Goal: Find contact information: Find contact information

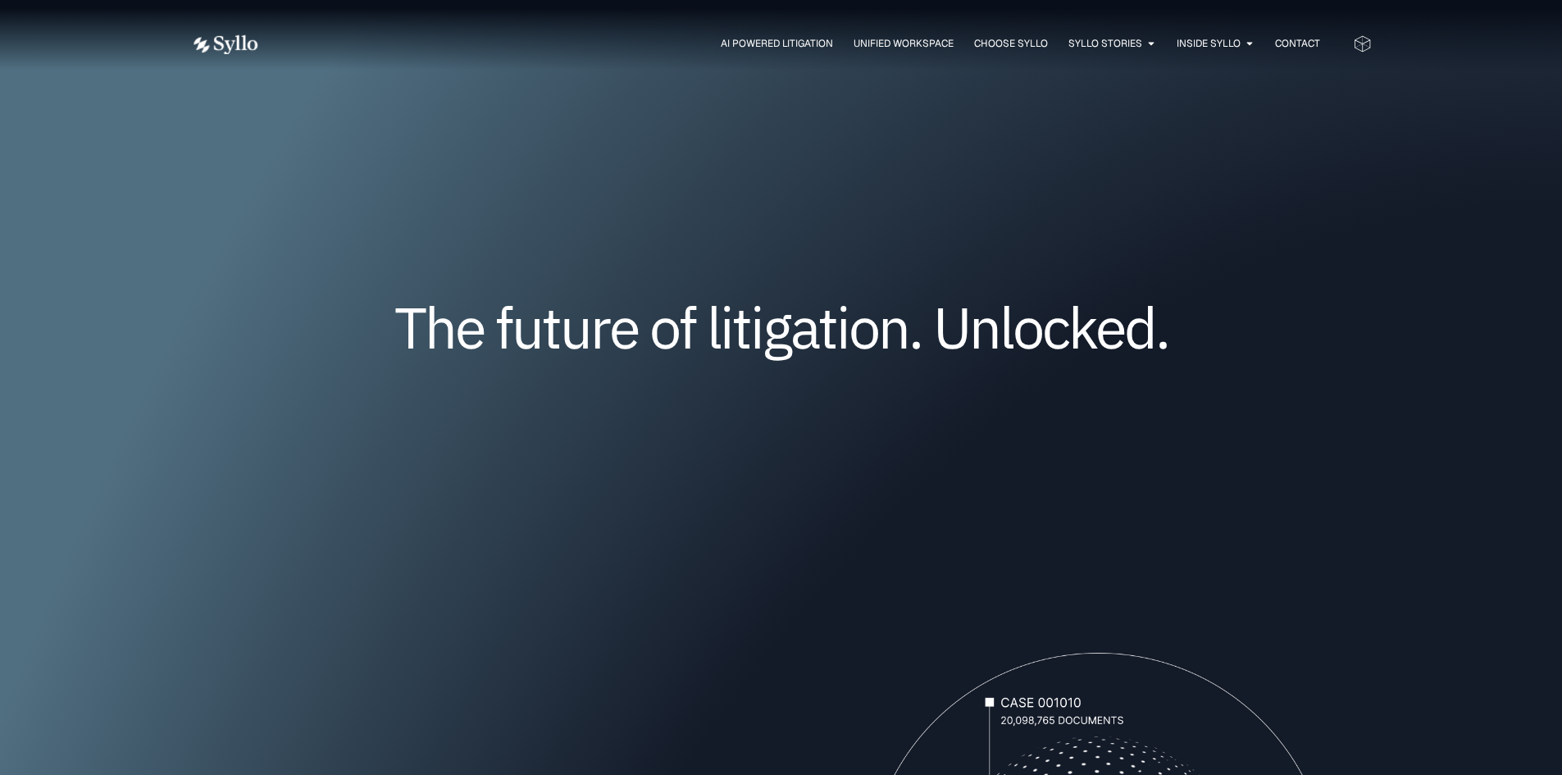
click at [1364, 46] on icon at bounding box center [1362, 43] width 19 height 19
click at [1308, 43] on span "Contact" at bounding box center [1297, 43] width 45 height 15
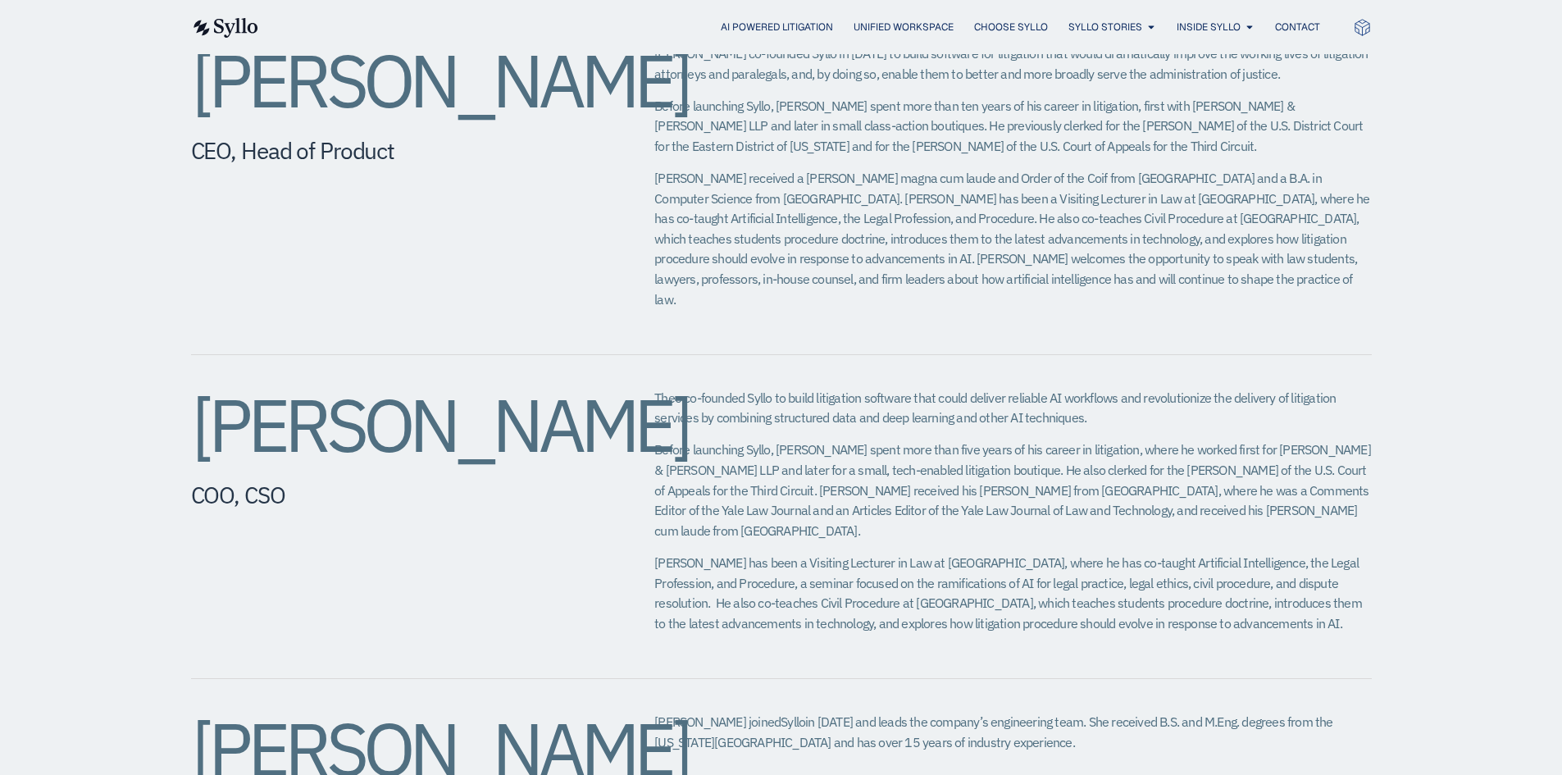
scroll to position [902, 0]
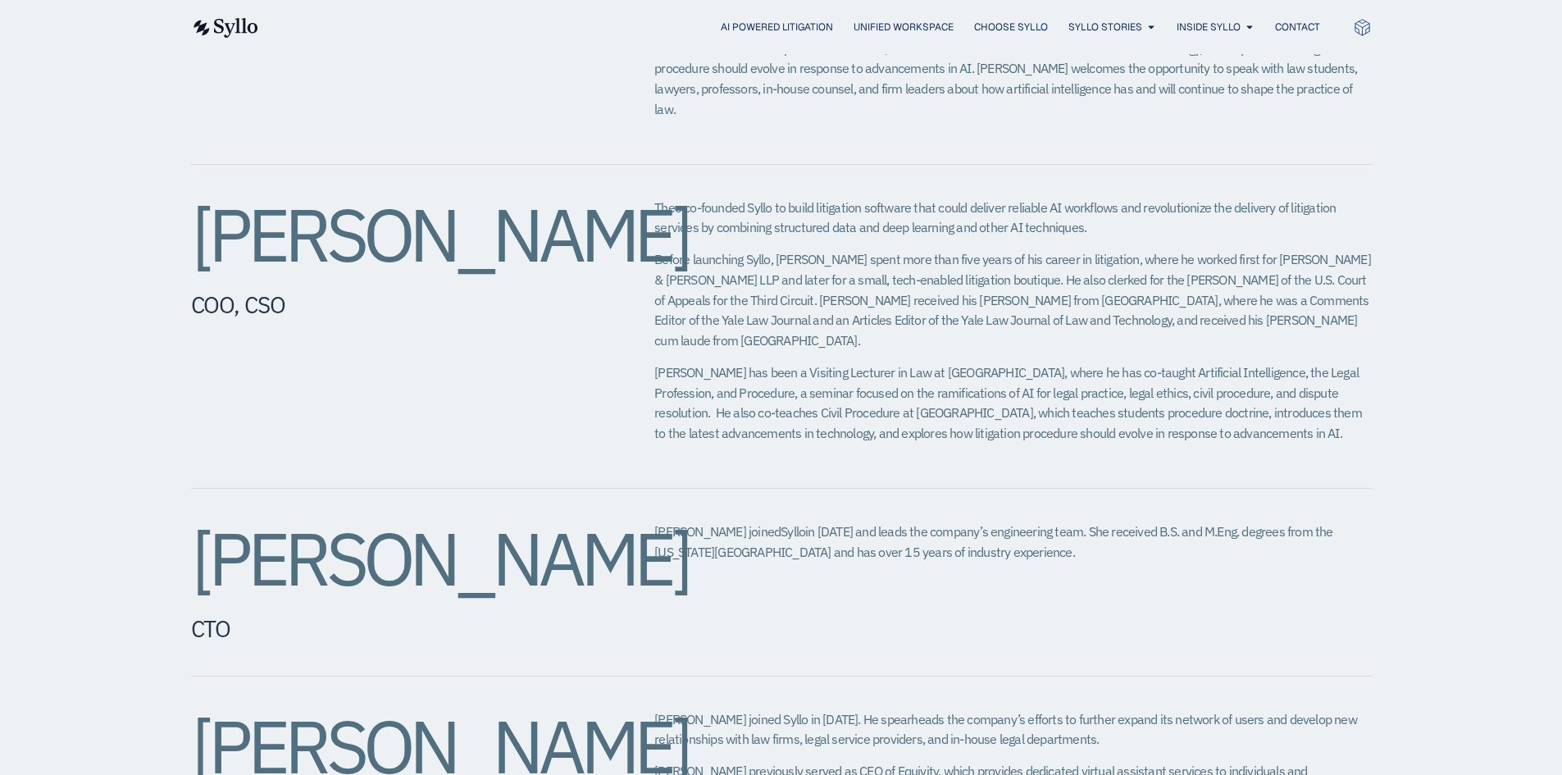
drag, startPoint x: 184, startPoint y: 203, endPoint x: 530, endPoint y: 324, distance: 366.7
click at [530, 324] on div "Jeffrey Chivers CEO, Head of Product Jeff co-founded Syllo in 2019 to build sof…" at bounding box center [781, 581] width 1562 height 1652
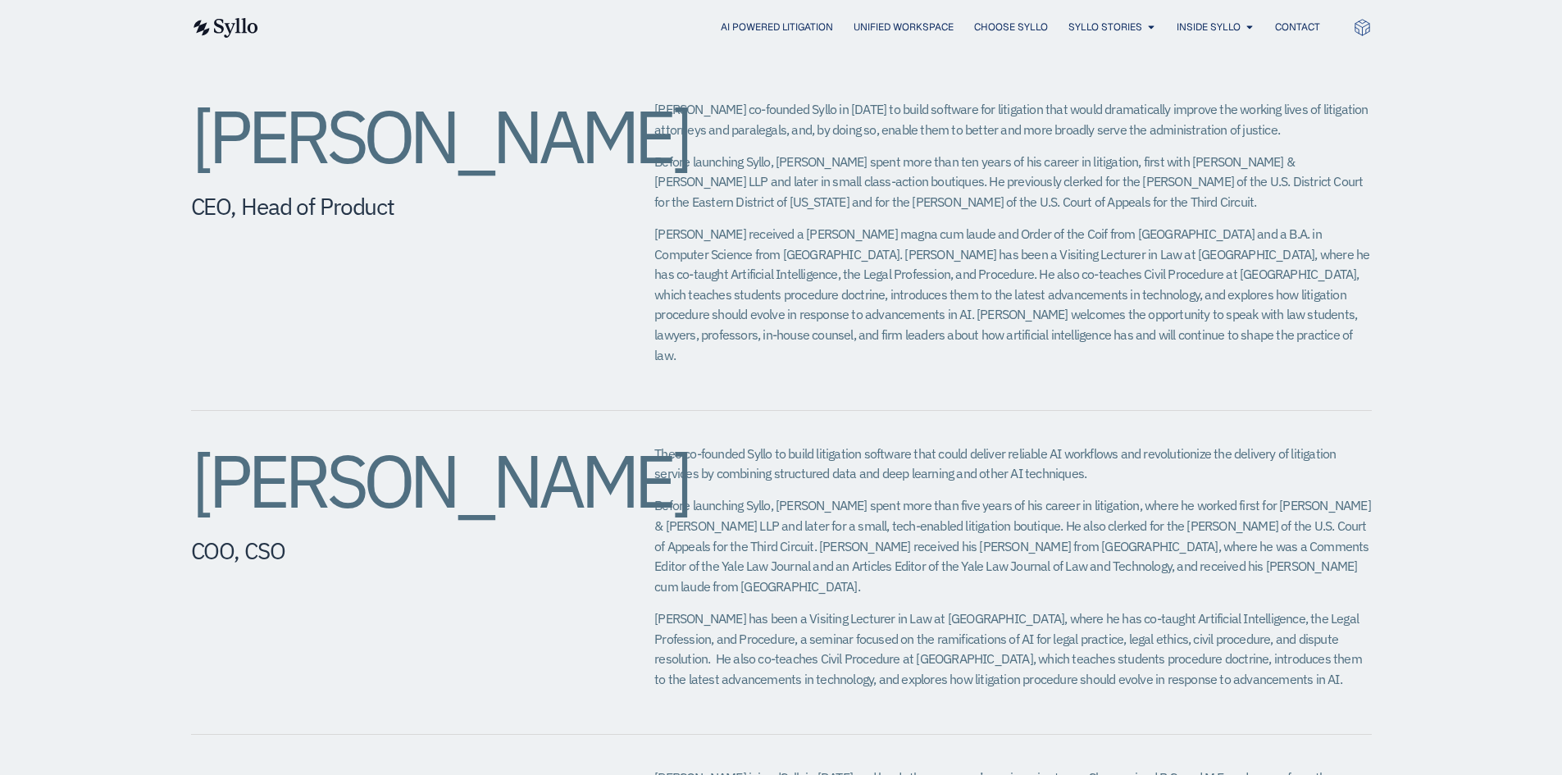
scroll to position [0, 0]
